Goal: Find specific page/section: Find specific page/section

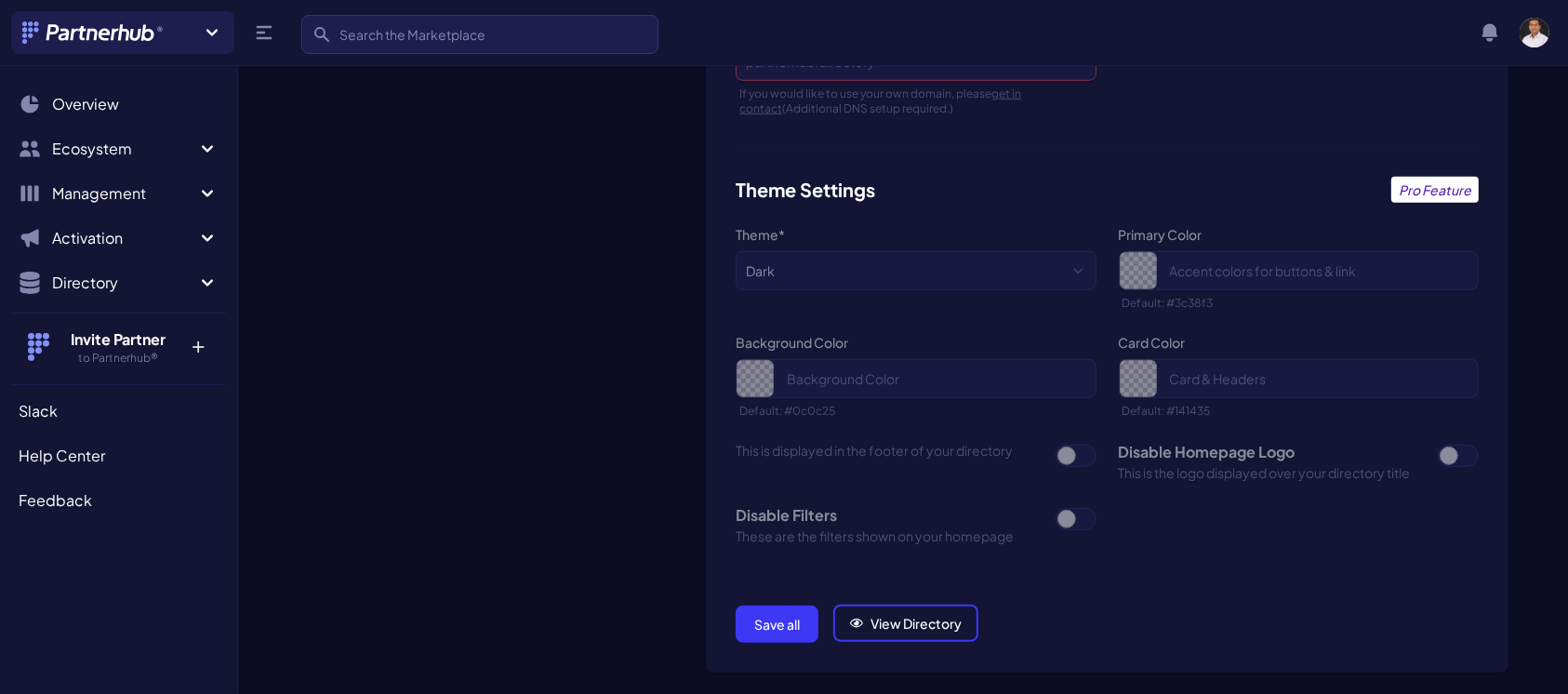
scroll to position [1335, 0]
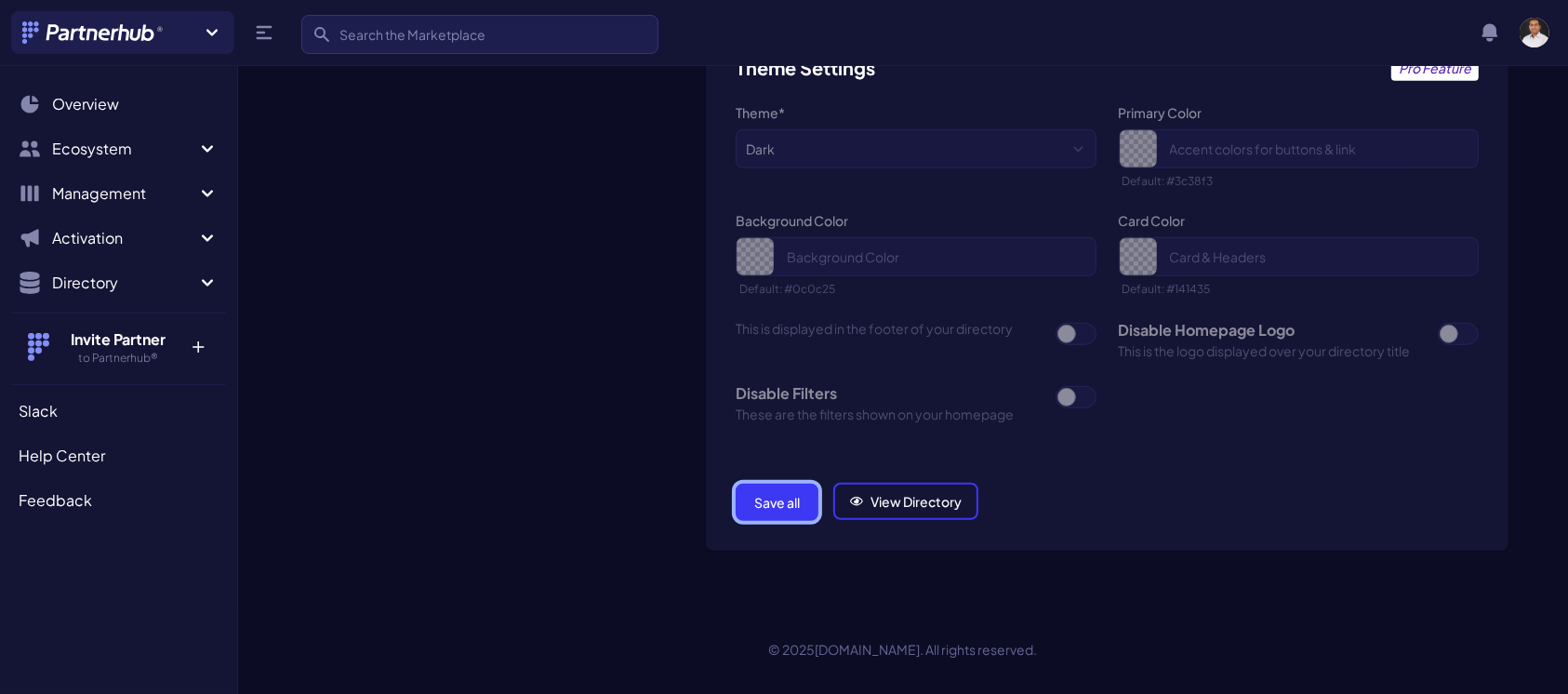
click at [778, 495] on button "Save all" at bounding box center [777, 502] width 83 height 38
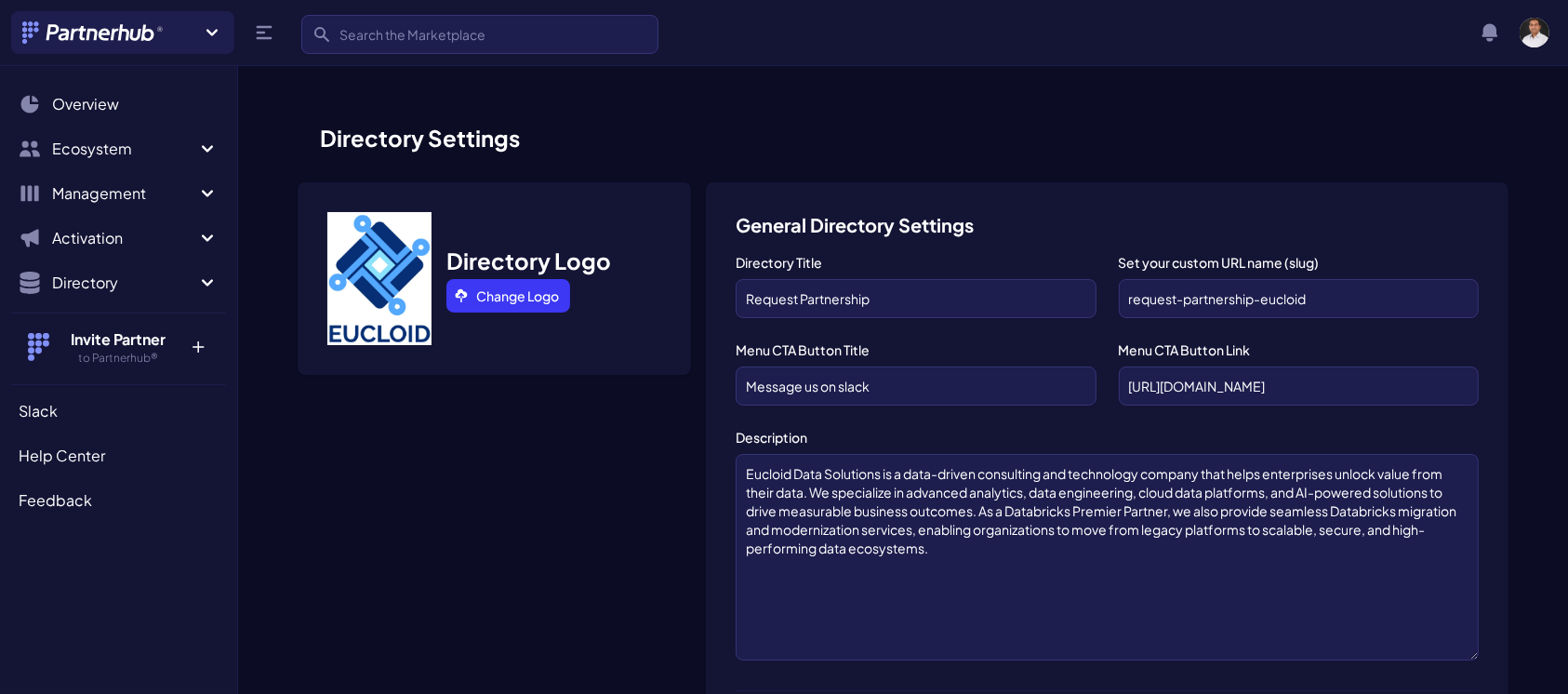
scroll to position [1335, 0]
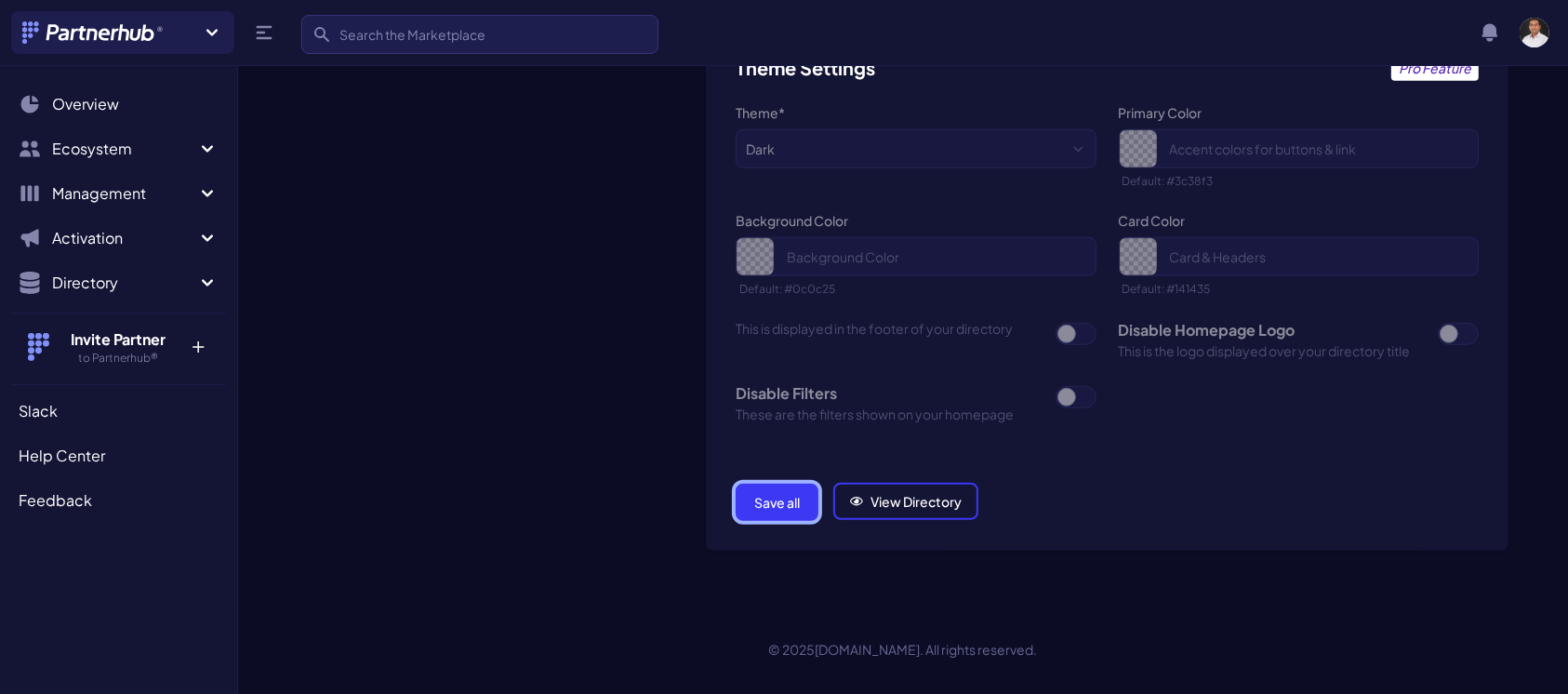
click at [784, 510] on button "Save all" at bounding box center [777, 502] width 83 height 38
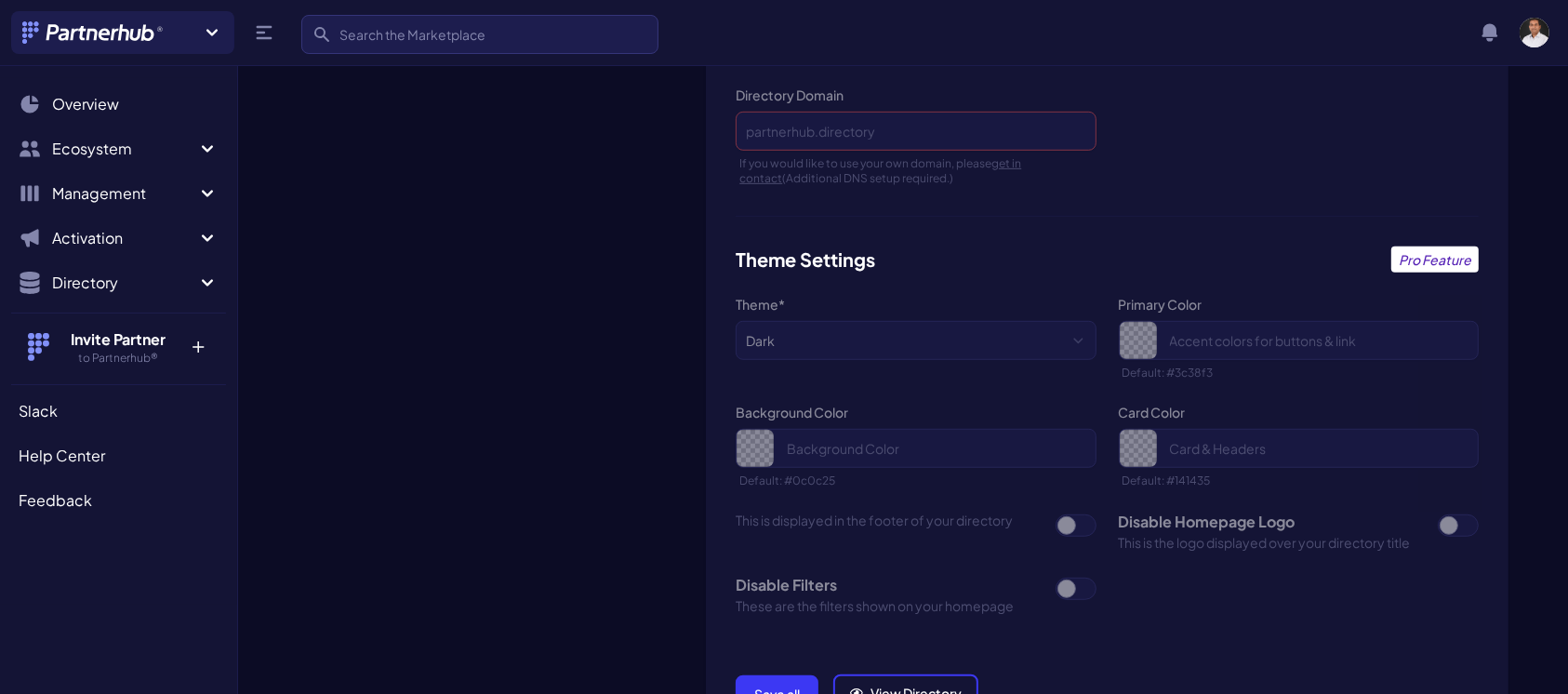
scroll to position [1335, 0]
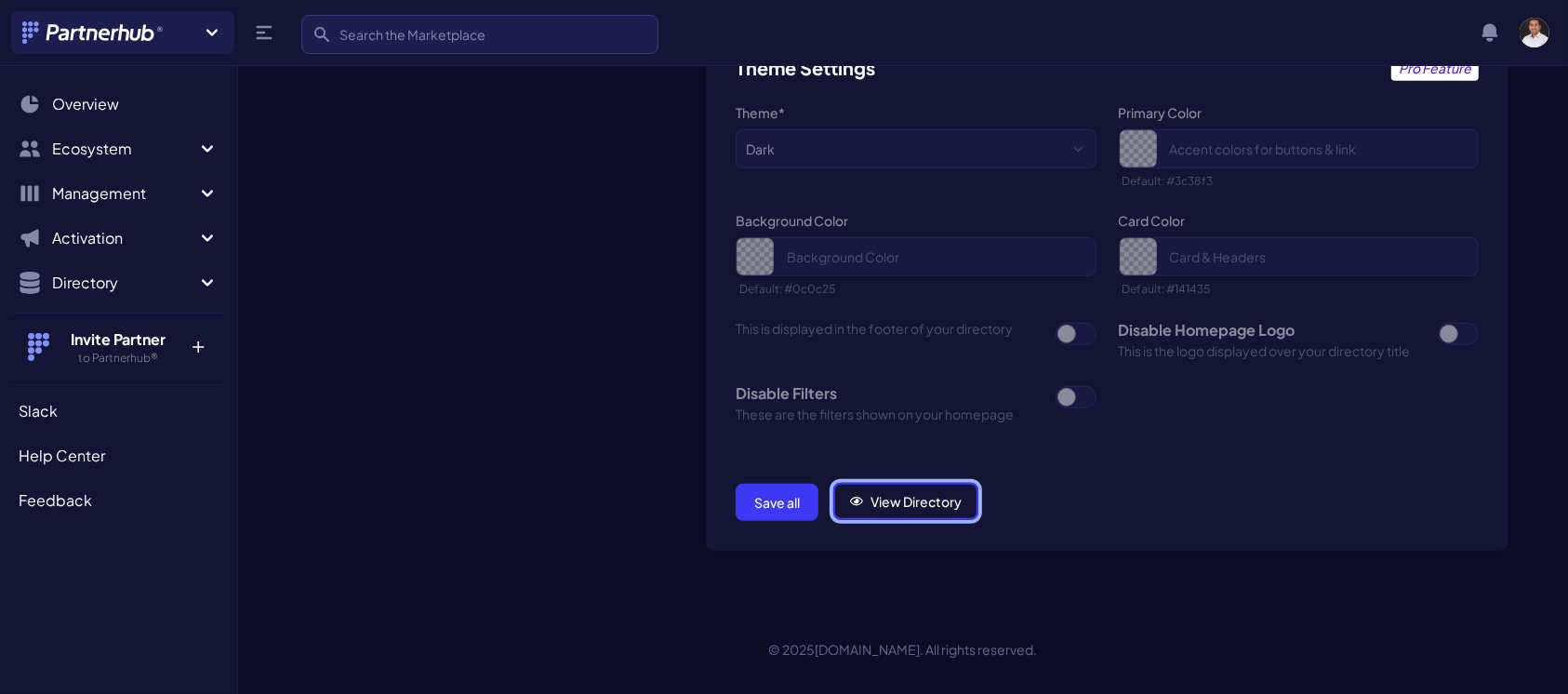
click at [917, 502] on link "View Directory" at bounding box center [905, 501] width 145 height 38
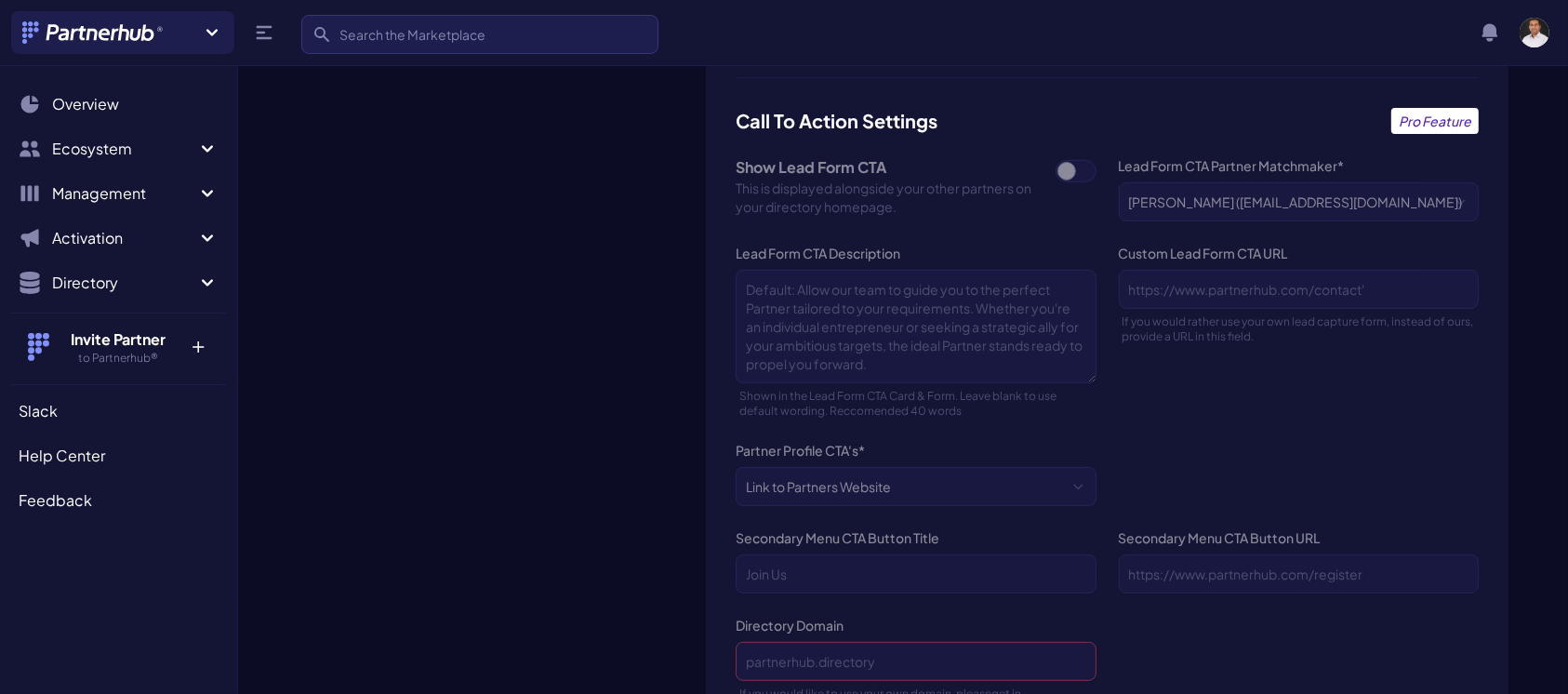
scroll to position [0, 0]
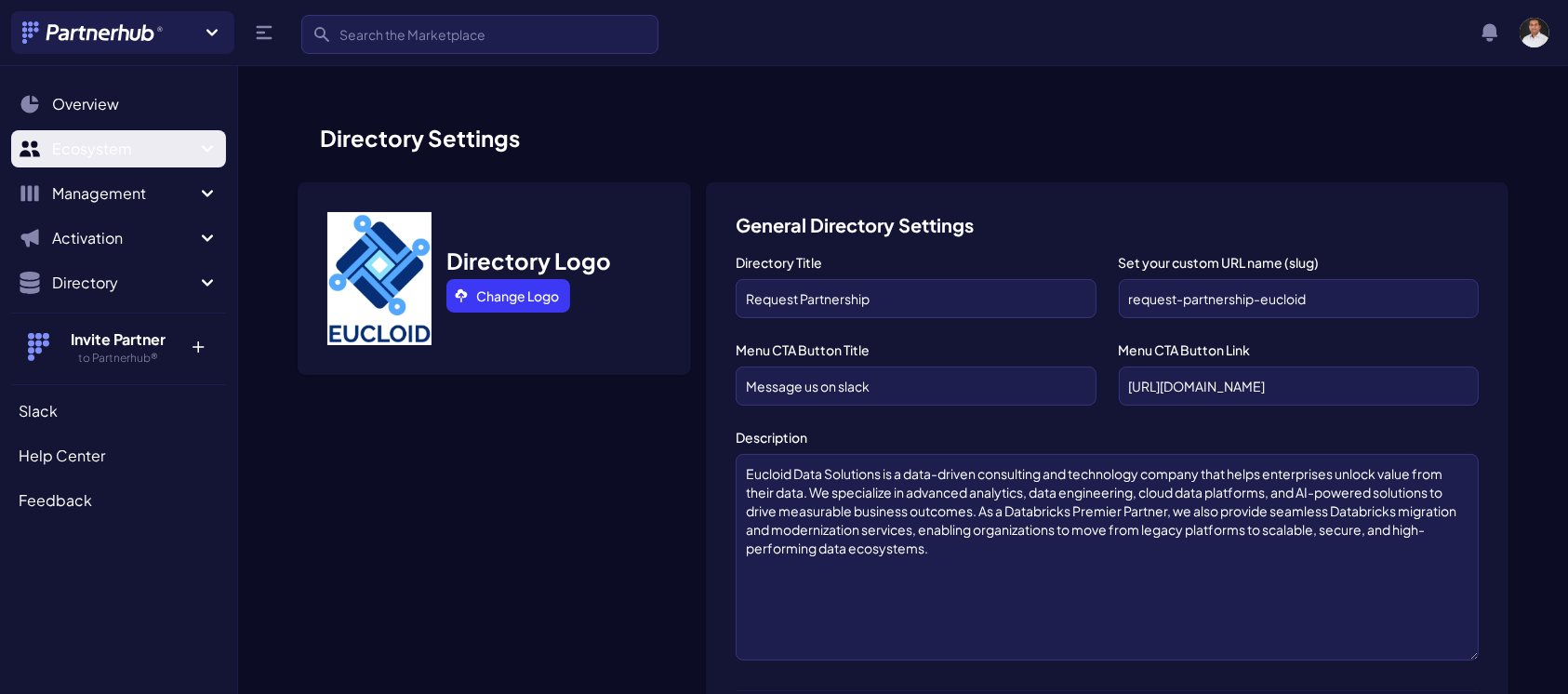
click at [174, 152] on span "Ecosystem" at bounding box center [124, 149] width 144 height 22
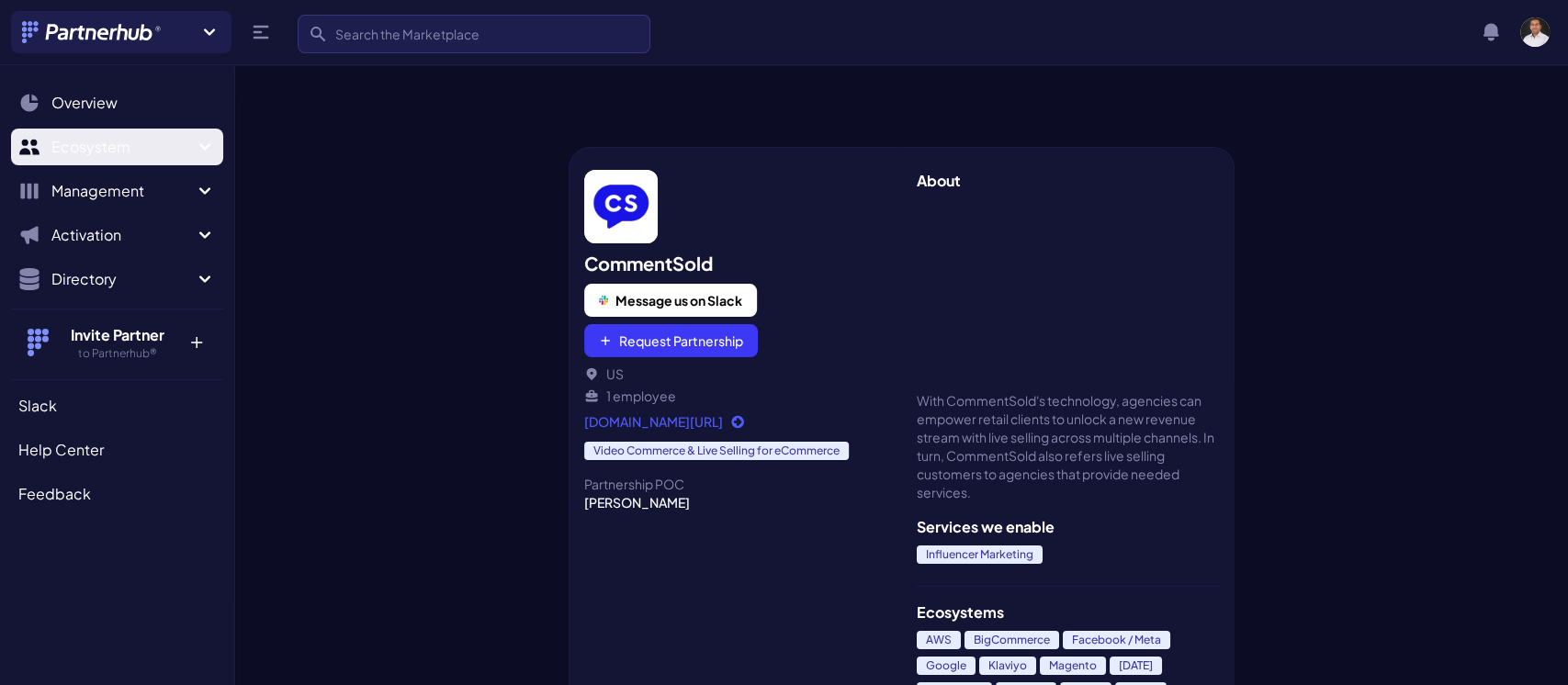
click at [132, 151] on span "Ecosystem" at bounding box center [122, 147] width 142 height 22
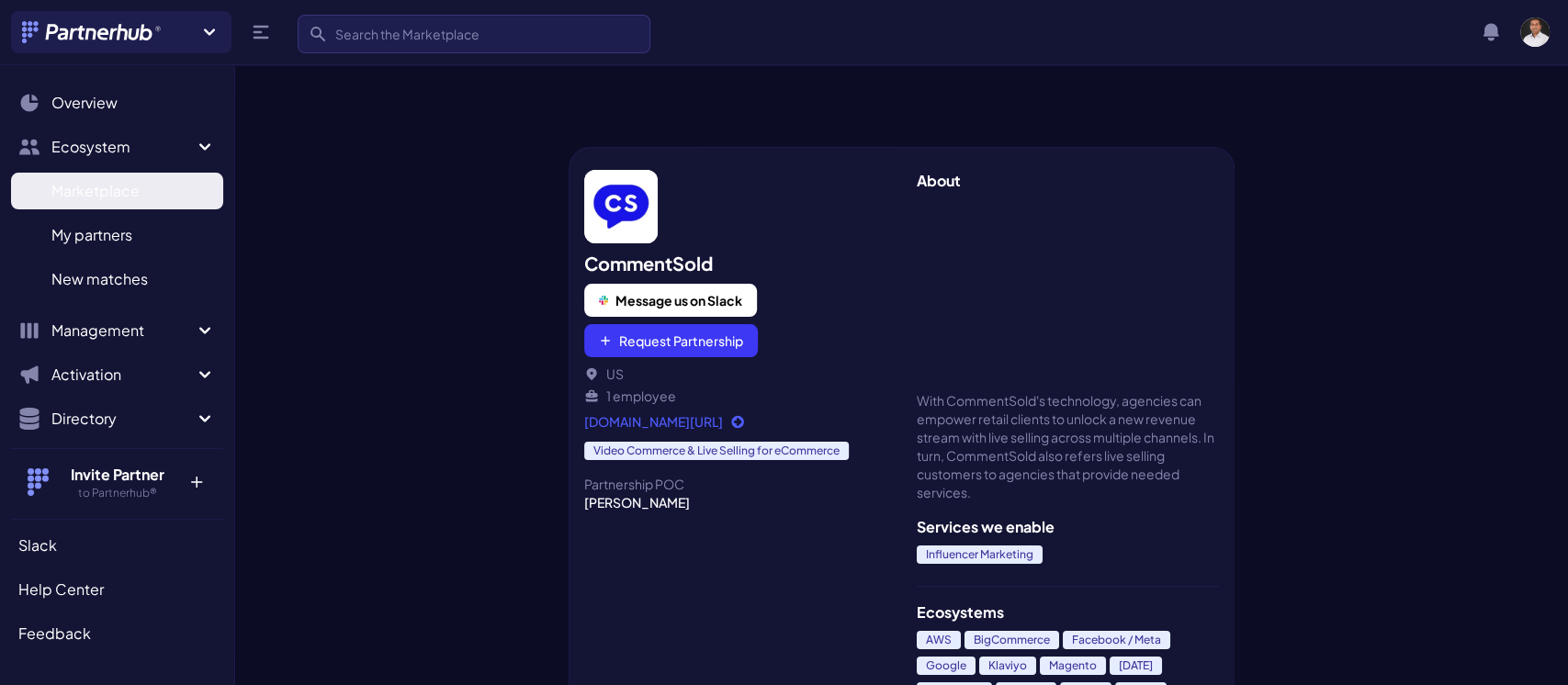
click at [117, 184] on span "Marketplace" at bounding box center [95, 191] width 88 height 22
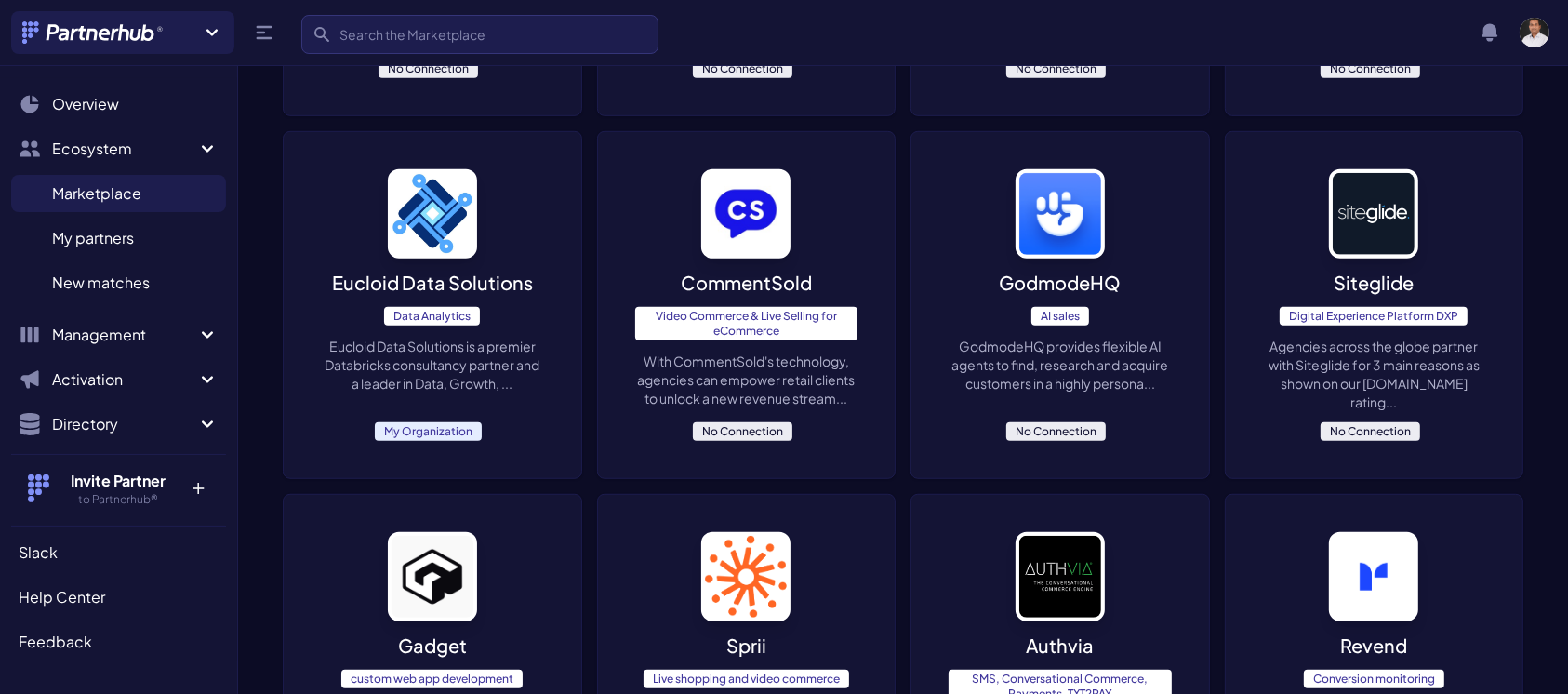
scroll to position [1060, 0]
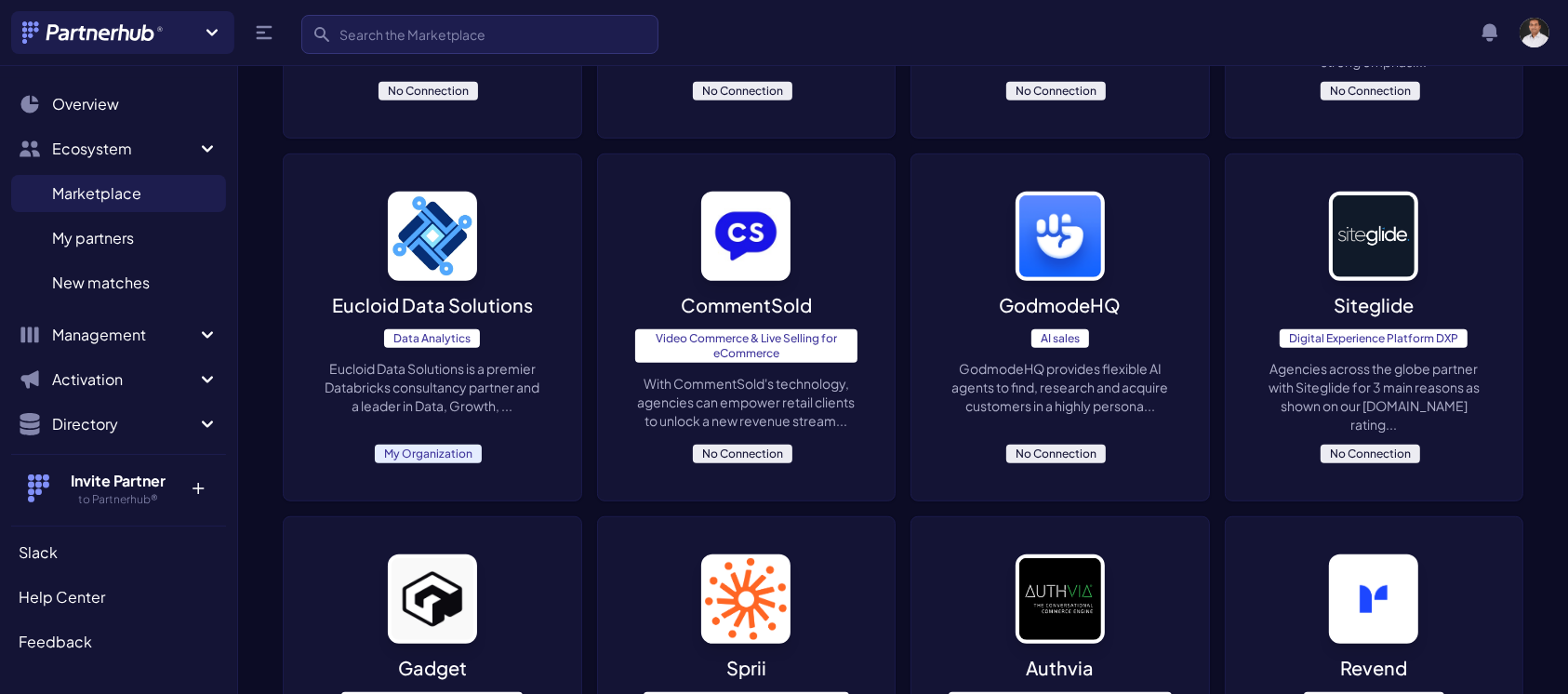
click at [425, 240] on div "Eucloid Data Solutions Data Analytics Eucloid Data Solutions is a premier Datab…" at bounding box center [432, 327] width 297 height 346
